Goal: Task Accomplishment & Management: Manage account settings

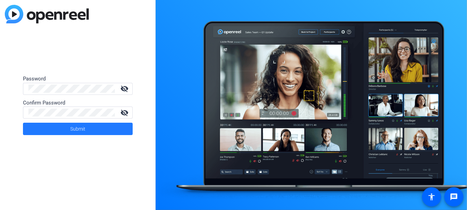
click at [101, 132] on span at bounding box center [78, 128] width 110 height 16
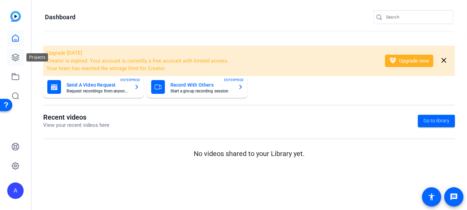
click at [17, 61] on icon at bounding box center [15, 57] width 8 height 8
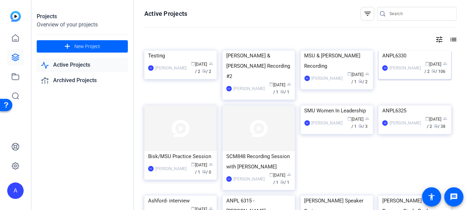
click at [406, 50] on img at bounding box center [415, 50] width 72 height 0
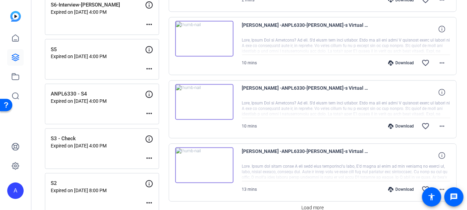
scroll to position [612, 0]
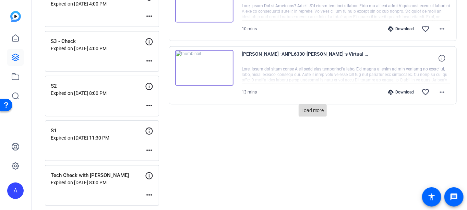
click at [307, 108] on span "Load more" at bounding box center [313, 110] width 23 height 7
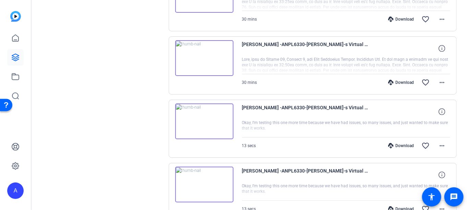
scroll to position [1173, 0]
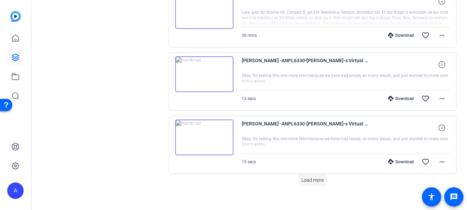
click at [311, 176] on span "Load more" at bounding box center [313, 179] width 23 height 7
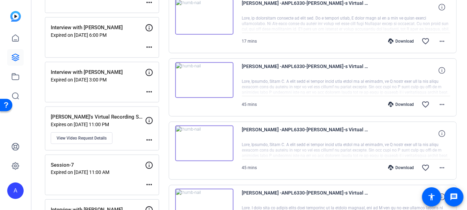
scroll to position [0, 0]
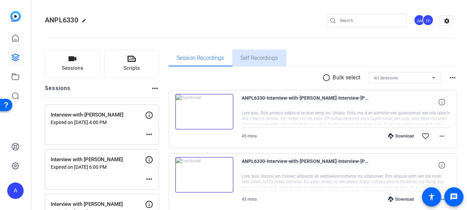
click at [250, 55] on span "Self Recordings" at bounding box center [259, 57] width 37 height 5
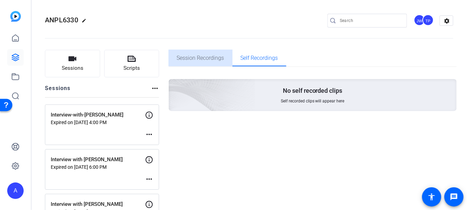
click at [208, 58] on span "Session Recordings" at bounding box center [200, 57] width 47 height 5
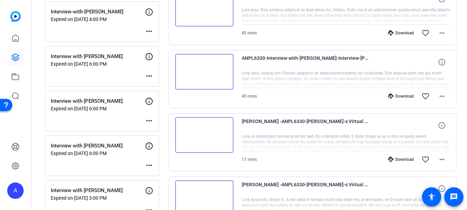
scroll to position [172, 0]
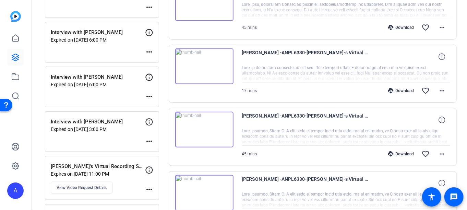
click at [222, 128] on img at bounding box center [204, 129] width 58 height 36
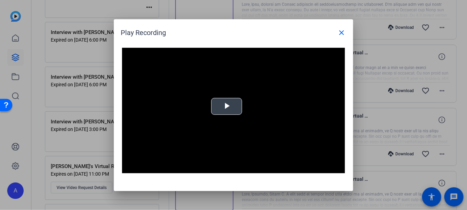
click at [229, 107] on div "Video Player is loading. Play Video Play Mute Current Time 0:00 / Duration 45:2…" at bounding box center [233, 111] width 223 height 126
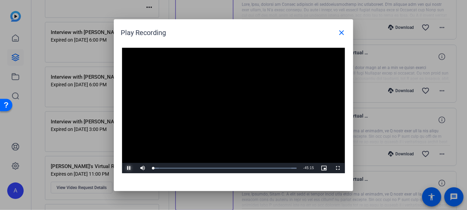
click at [130, 168] on span "Video Player" at bounding box center [129, 168] width 14 height 0
click at [343, 33] on mat-icon "close" at bounding box center [342, 32] width 8 height 8
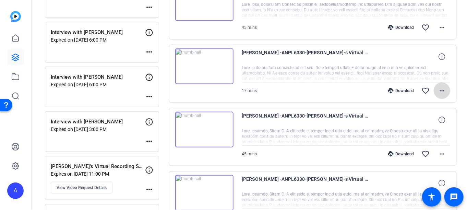
click at [438, 90] on mat-icon "more_horiz" at bounding box center [442, 90] width 8 height 8
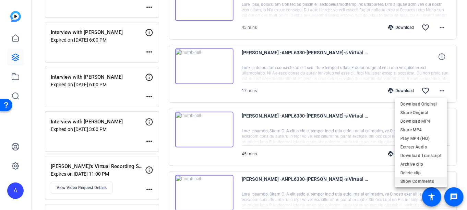
click at [405, 182] on span "Show Comments" at bounding box center [421, 181] width 41 height 8
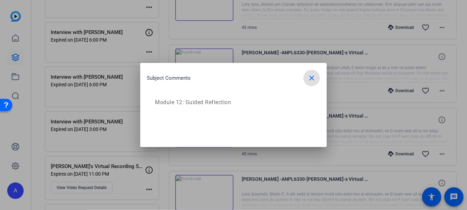
click at [309, 80] on mat-icon "close" at bounding box center [312, 78] width 8 height 8
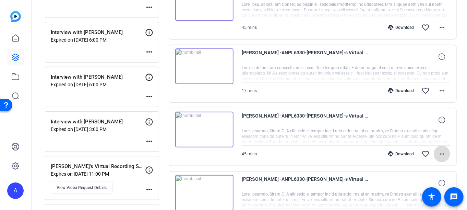
click at [438, 152] on mat-icon "more_horiz" at bounding box center [442, 154] width 8 height 8
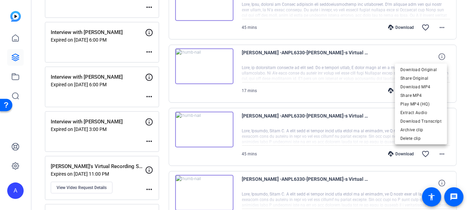
click at [285, 85] on div at bounding box center [233, 105] width 467 height 210
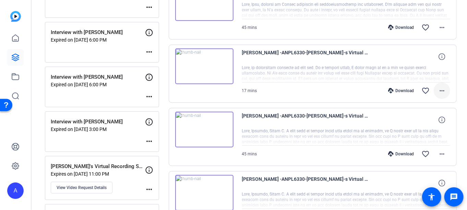
click at [439, 90] on mat-icon "more_horiz" at bounding box center [442, 90] width 8 height 8
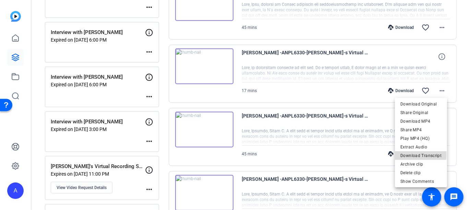
click at [412, 155] on span "Download Transcript" at bounding box center [421, 155] width 41 height 8
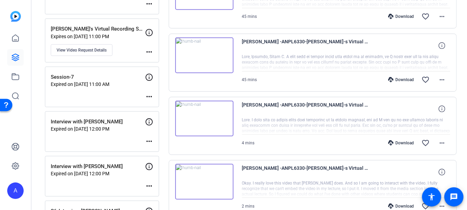
scroll to position [377, 0]
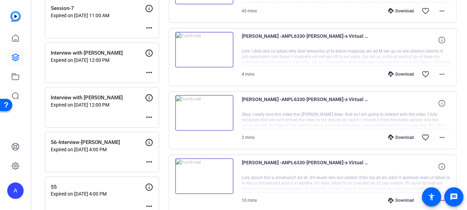
click at [207, 44] on img at bounding box center [204, 50] width 58 height 36
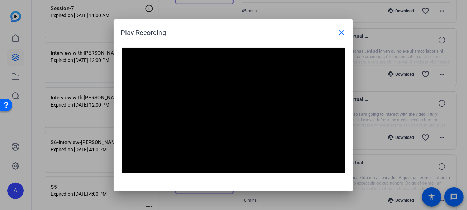
drag, startPoint x: 216, startPoint y: 31, endPoint x: 472, endPoint y: 25, distance: 256.3
click at [467, 25] on html "Accessibility Screen-Reader Guide, Feedback, and Issue Reporting | New window A…" at bounding box center [233, 105] width 467 height 210
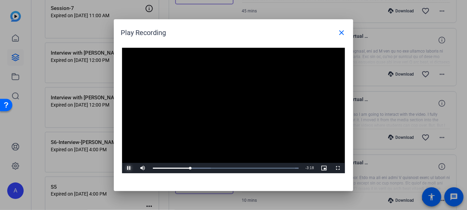
click at [129, 168] on span "Video Player" at bounding box center [129, 168] width 14 height 0
click at [132, 168] on span "Video Player" at bounding box center [129, 168] width 14 height 0
click at [239, 167] on div "Loaded : 100.00% 2:36 2:23" at bounding box center [226, 168] width 146 height 2
click at [246, 169] on div "Loaded : 100.00% 2:49 2:49" at bounding box center [226, 168] width 153 height 10
click at [251, 168] on div "Loaded : 100.00% 2:57 2:49" at bounding box center [226, 168] width 146 height 2
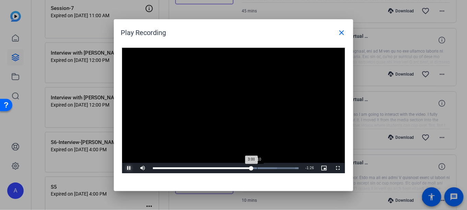
click at [257, 168] on div "Loaded : 100.00% 3:10 3:00" at bounding box center [226, 168] width 146 height 2
click at [262, 168] on div "Loaded : 100.00% 3:19 3:19" at bounding box center [226, 168] width 146 height 2
click at [268, 168] on div "Loaded : 100.00% 3:29 3:19" at bounding box center [226, 168] width 146 height 2
click at [275, 168] on div "Loaded : 100.00% 3:41 3:42" at bounding box center [226, 168] width 146 height 2
click at [270, 168] on div "Loaded : 100.00% 3:34 3:43" at bounding box center [226, 168] width 146 height 2
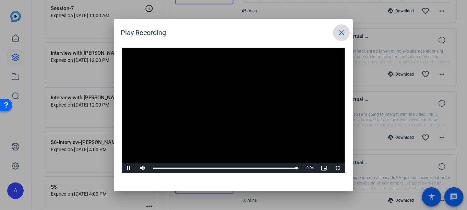
click at [340, 32] on mat-icon "close" at bounding box center [342, 32] width 8 height 8
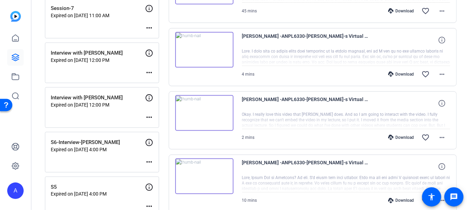
click at [202, 48] on img at bounding box center [204, 50] width 58 height 36
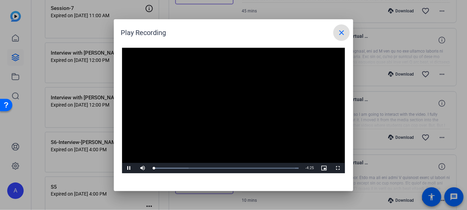
click at [343, 30] on mat-icon "close" at bounding box center [342, 32] width 8 height 8
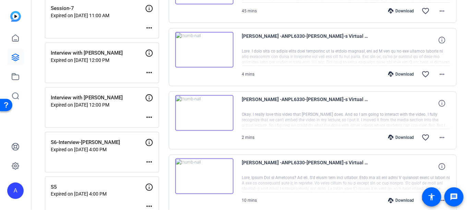
click at [207, 119] on img at bounding box center [204, 113] width 58 height 36
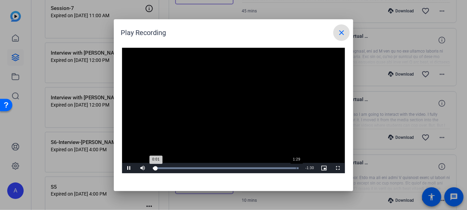
click at [296, 169] on div "Loaded : 100.00% 1:29 0:01" at bounding box center [226, 168] width 153 height 10
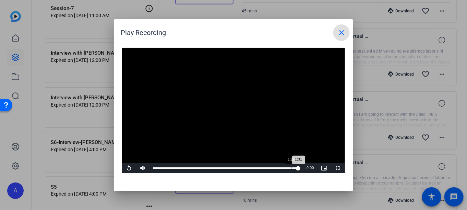
click at [292, 171] on div "Loaded : 100.00% 1:26 1:31" at bounding box center [226, 168] width 153 height 10
click at [129, 168] on span "Video Player" at bounding box center [129, 168] width 14 height 0
click at [275, 168] on div "Loaded : 100.00% 1:16 1:16" at bounding box center [226, 168] width 146 height 2
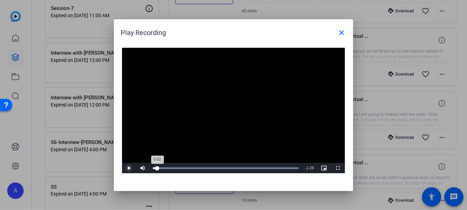
click at [157, 169] on div "Loaded : 100.00% 0:02 0:02" at bounding box center [226, 168] width 153 height 10
drag, startPoint x: 251, startPoint y: 34, endPoint x: 131, endPoint y: 69, distance: 125.0
click at [0, 0] on openreel-play-recording-popup "Play Recording close Video Player is loading. Play Video Pause Mute 95% Current…" at bounding box center [0, 0] width 0 height 0
click at [125, 168] on span "Video Player" at bounding box center [129, 168] width 14 height 0
click at [285, 181] on div "Play Recording close Video Player is loading. Play Video Play Mute 95% Current …" at bounding box center [233, 105] width 239 height 172
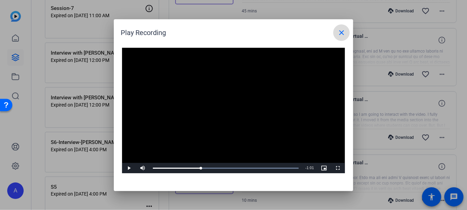
click at [340, 30] on mat-icon "close" at bounding box center [342, 32] width 8 height 8
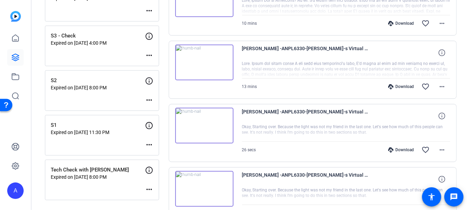
scroll to position [652, 0]
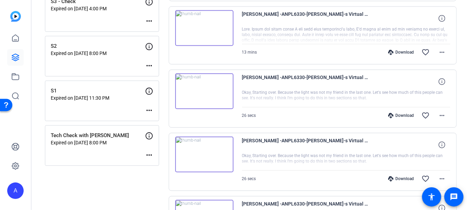
click at [215, 89] on img at bounding box center [204, 91] width 58 height 36
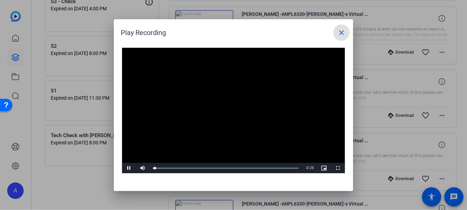
click at [337, 36] on span at bounding box center [341, 32] width 16 height 16
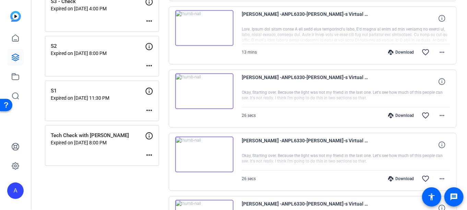
click at [219, 145] on img at bounding box center [204, 154] width 58 height 36
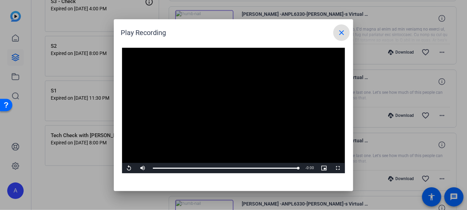
click at [340, 32] on mat-icon "close" at bounding box center [342, 32] width 8 height 8
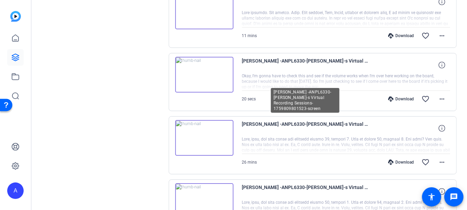
scroll to position [892, 0]
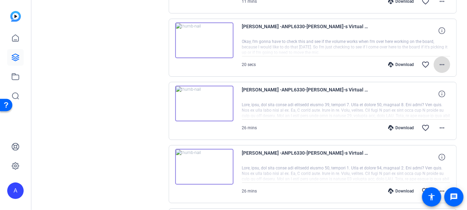
click at [438, 62] on mat-icon "more_horiz" at bounding box center [442, 64] width 8 height 8
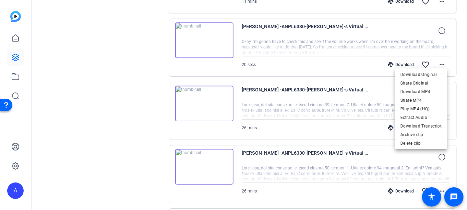
click at [460, 111] on div at bounding box center [233, 105] width 467 height 210
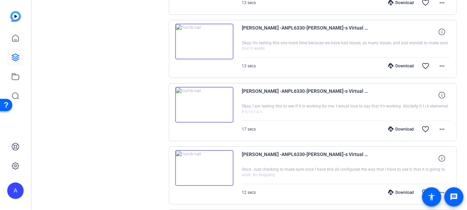
scroll to position [1406, 0]
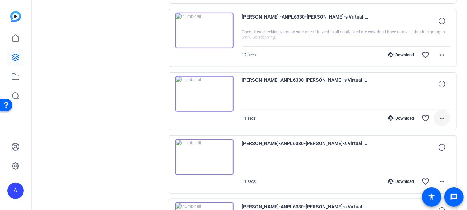
click at [443, 114] on mat-icon "more_horiz" at bounding box center [442, 118] width 8 height 8
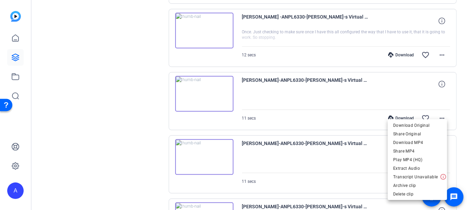
click at [290, 95] on div at bounding box center [233, 105] width 467 height 210
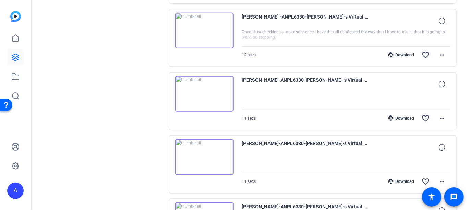
click at [202, 88] on img at bounding box center [204, 94] width 58 height 36
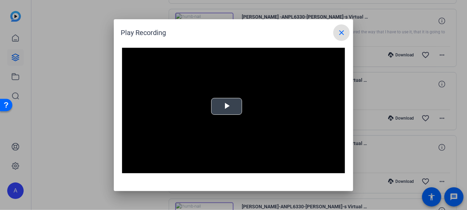
click at [221, 105] on video "Video Player" at bounding box center [233, 111] width 223 height 126
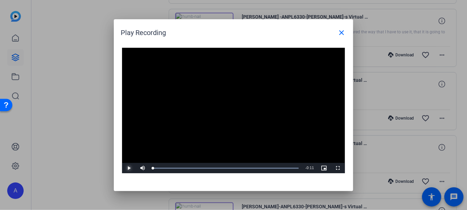
click at [127, 168] on span "Video Player" at bounding box center [129, 168] width 14 height 0
click at [338, 34] on mat-icon "close" at bounding box center [342, 32] width 8 height 8
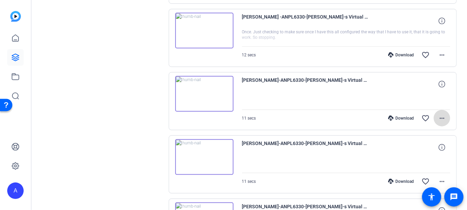
click at [439, 114] on mat-icon "more_horiz" at bounding box center [442, 118] width 8 height 8
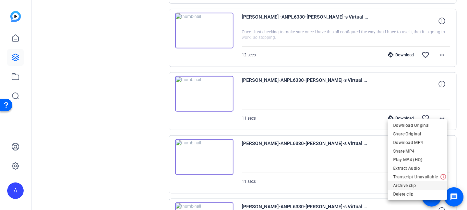
click at [410, 185] on span "Archive clip" at bounding box center [417, 185] width 48 height 8
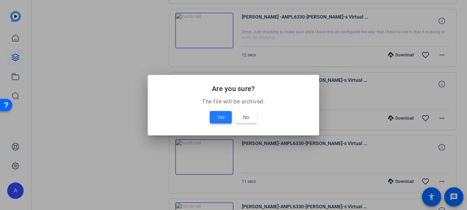
click at [221, 119] on span "Yes" at bounding box center [221, 117] width 8 height 8
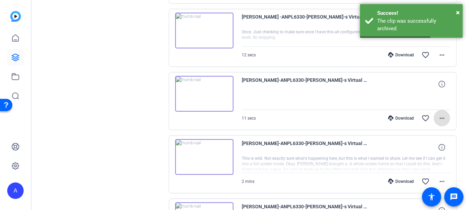
click at [438, 114] on mat-icon "more_horiz" at bounding box center [442, 118] width 8 height 8
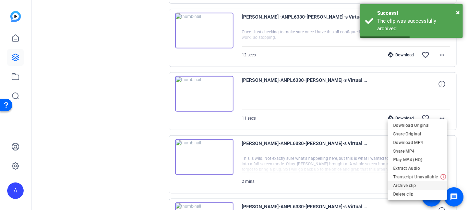
click at [400, 184] on span "Archive clip" at bounding box center [417, 185] width 48 height 8
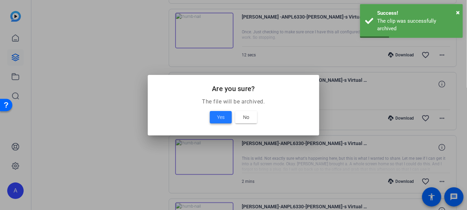
click at [222, 118] on span "Yes" at bounding box center [221, 117] width 8 height 8
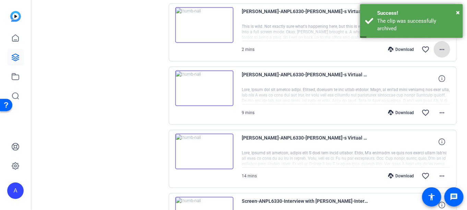
scroll to position [1441, 0]
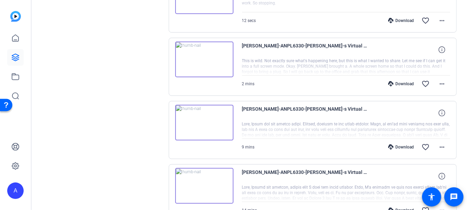
click at [218, 54] on img at bounding box center [204, 60] width 58 height 36
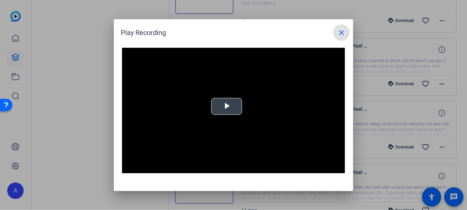
click at [227, 106] on span "Video Player" at bounding box center [227, 106] width 0 height 0
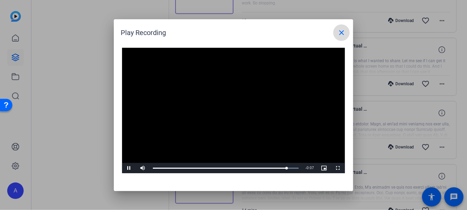
click at [342, 35] on mat-icon "close" at bounding box center [342, 32] width 8 height 8
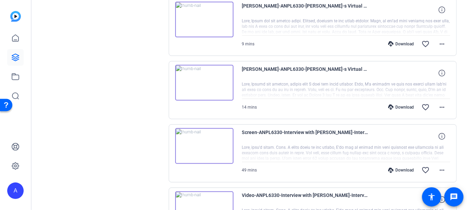
scroll to position [1578, 0]
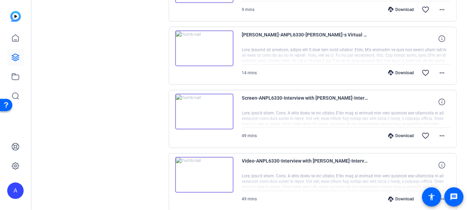
click at [201, 105] on img at bounding box center [204, 112] width 58 height 36
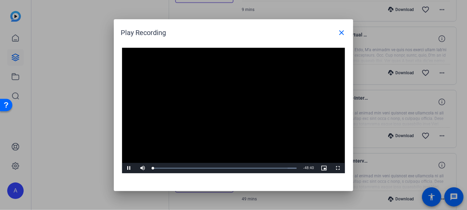
click at [234, 109] on video "Video Player" at bounding box center [233, 111] width 223 height 126
click at [127, 168] on span "Video Player" at bounding box center [129, 168] width 14 height 0
click at [170, 167] on div "Loaded : 100.00% 00:00 00:00" at bounding box center [225, 168] width 151 height 10
click at [178, 167] on div "Loaded : 100.00% 06:55 00:00" at bounding box center [225, 168] width 144 height 2
click at [183, 167] on div "Loaded : 100.00% 10:02 07:26" at bounding box center [225, 168] width 144 height 2
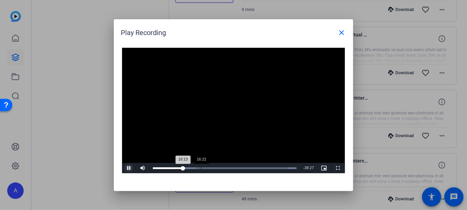
click at [201, 167] on div "Loaded : 100.00% 16:22 10:13" at bounding box center [225, 168] width 144 height 2
click at [222, 167] on div "Loaded : 100.00% 23:13 16:29" at bounding box center [225, 168] width 144 height 2
click at [241, 168] on div "Loaded : 100.00% 29:23 23:20" at bounding box center [225, 168] width 144 height 2
click at [261, 168] on div "36:35" at bounding box center [261, 168] width 0 height 2
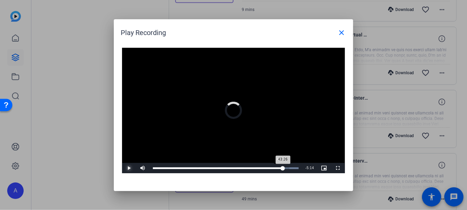
click at [281, 168] on div "Loaded : 100.00% 43:26 43:26" at bounding box center [226, 168] width 146 height 2
click at [297, 168] on div "Loaded : 100.00% 47:58 47:58" at bounding box center [226, 168] width 146 height 2
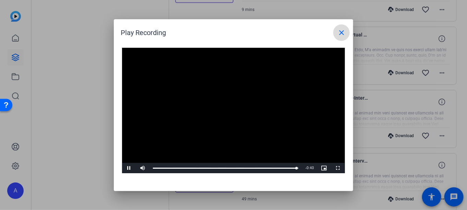
click at [342, 35] on mat-icon "close" at bounding box center [342, 32] width 8 height 8
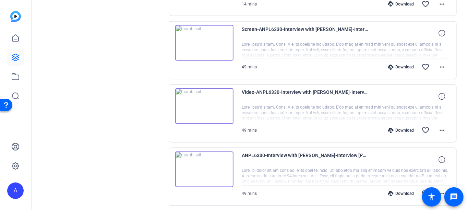
scroll to position [1612, 0]
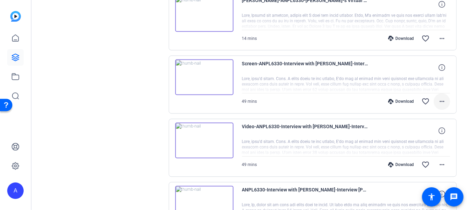
click at [438, 97] on mat-icon "more_horiz" at bounding box center [442, 101] width 8 height 8
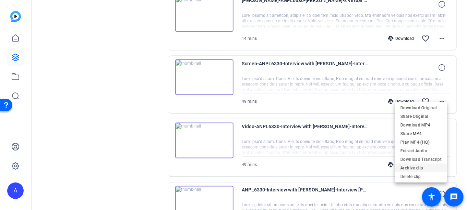
click at [412, 167] on span "Archive clip" at bounding box center [421, 168] width 41 height 8
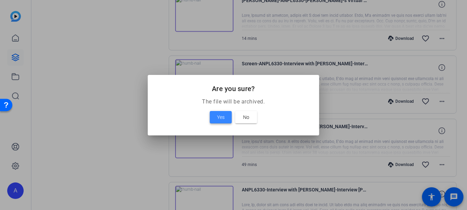
click at [220, 118] on span "Yes" at bounding box center [221, 117] width 8 height 8
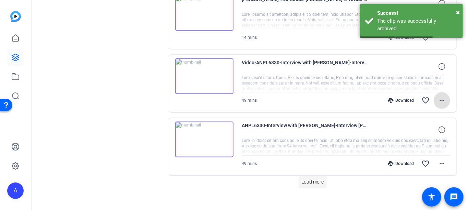
click at [307, 178] on span "Load more" at bounding box center [313, 181] width 23 height 7
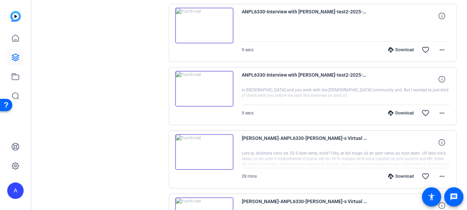
scroll to position [1785, 0]
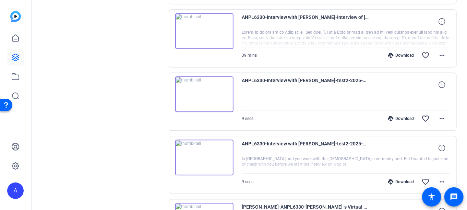
click at [199, 28] on img at bounding box center [204, 31] width 58 height 36
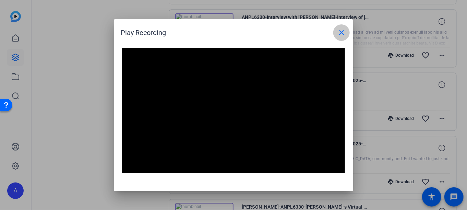
click at [345, 33] on mat-icon "close" at bounding box center [342, 32] width 8 height 8
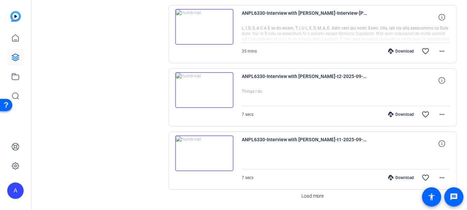
scroll to position [2241, 0]
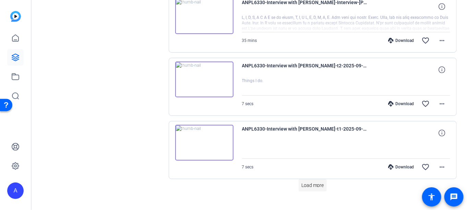
click at [304, 181] on span "Load more" at bounding box center [313, 184] width 23 height 7
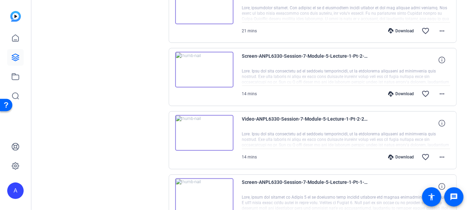
scroll to position [2869, 0]
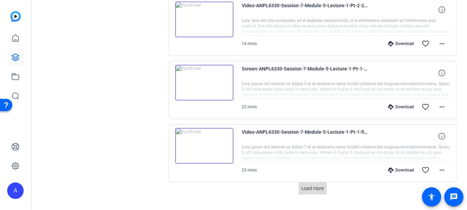
click at [302, 185] on span "Load more" at bounding box center [313, 188] width 23 height 7
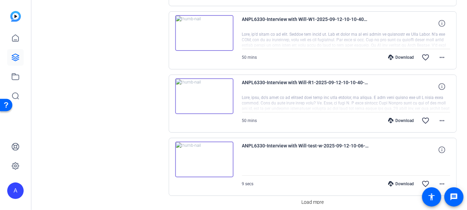
scroll to position [3497, 0]
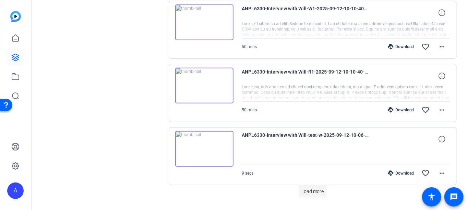
click at [316, 188] on span "Load more" at bounding box center [313, 191] width 23 height 7
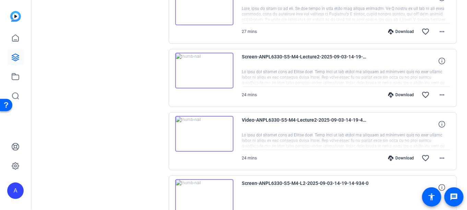
scroll to position [4126, 0]
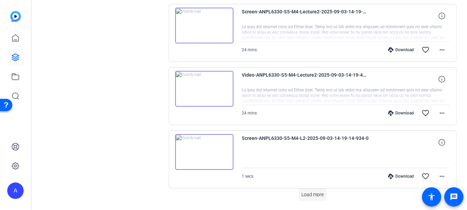
click at [315, 191] on span "Load more" at bounding box center [313, 194] width 23 height 7
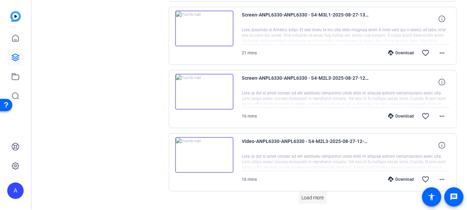
click at [308, 194] on span "Load more" at bounding box center [313, 197] width 23 height 7
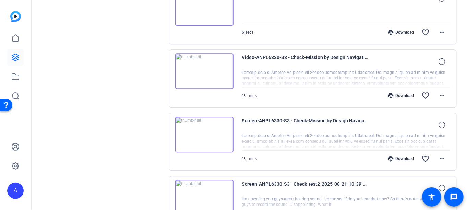
scroll to position [5382, 0]
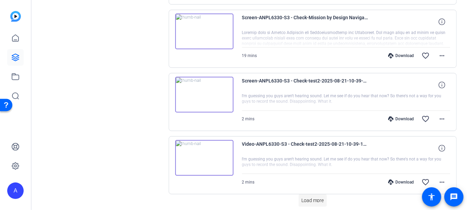
click at [307, 197] on span "Load more" at bounding box center [313, 200] width 23 height 7
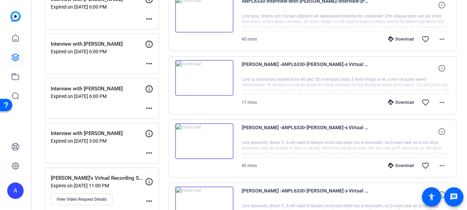
scroll to position [126, 0]
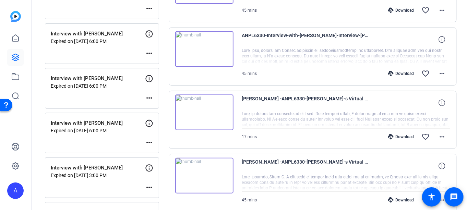
click at [63, 121] on p "Interview with [PERSON_NAME]" at bounding box center [98, 123] width 94 height 8
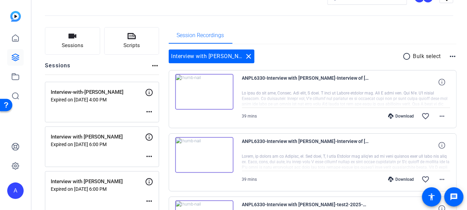
scroll to position [0, 0]
